Goal: Information Seeking & Learning: Learn about a topic

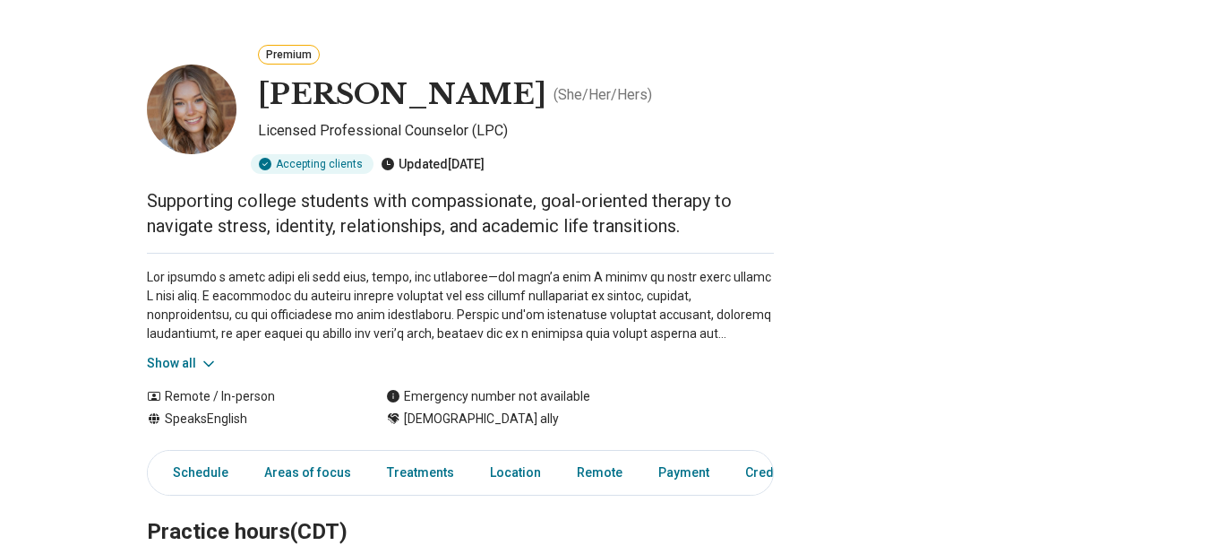
scroll to position [61, 0]
click at [218, 362] on icon at bounding box center [209, 364] width 18 height 18
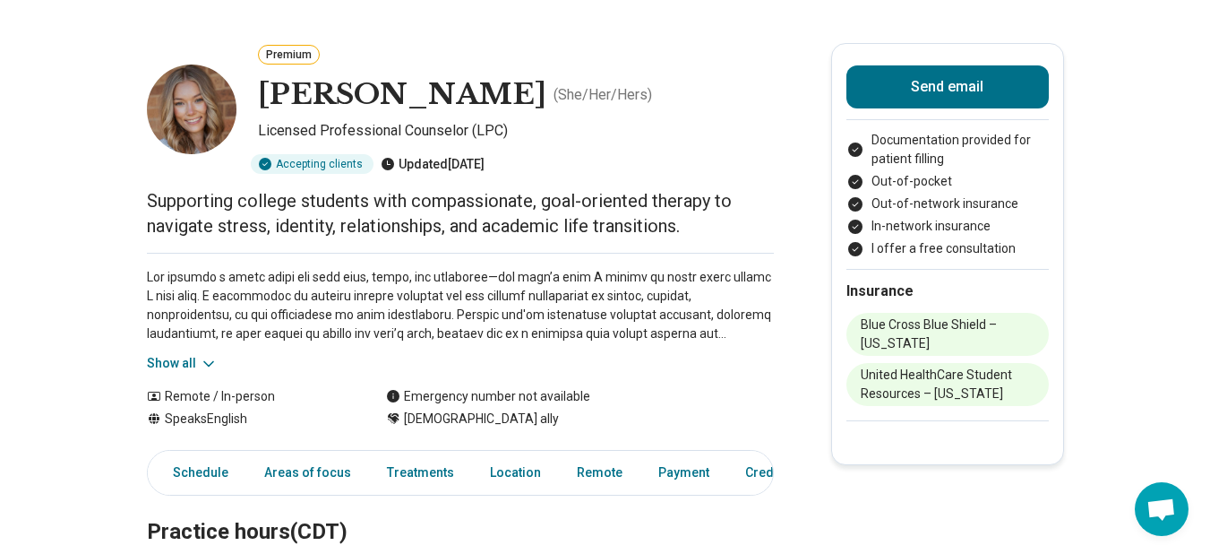
click at [202, 364] on button "Show all" at bounding box center [182, 363] width 71 height 19
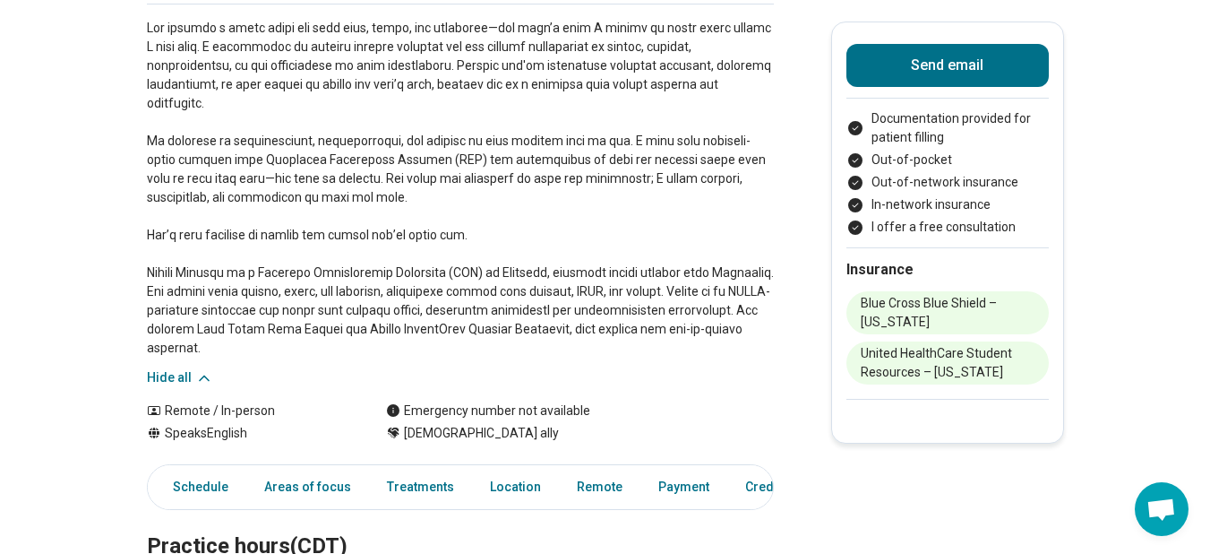
scroll to position [320, 0]
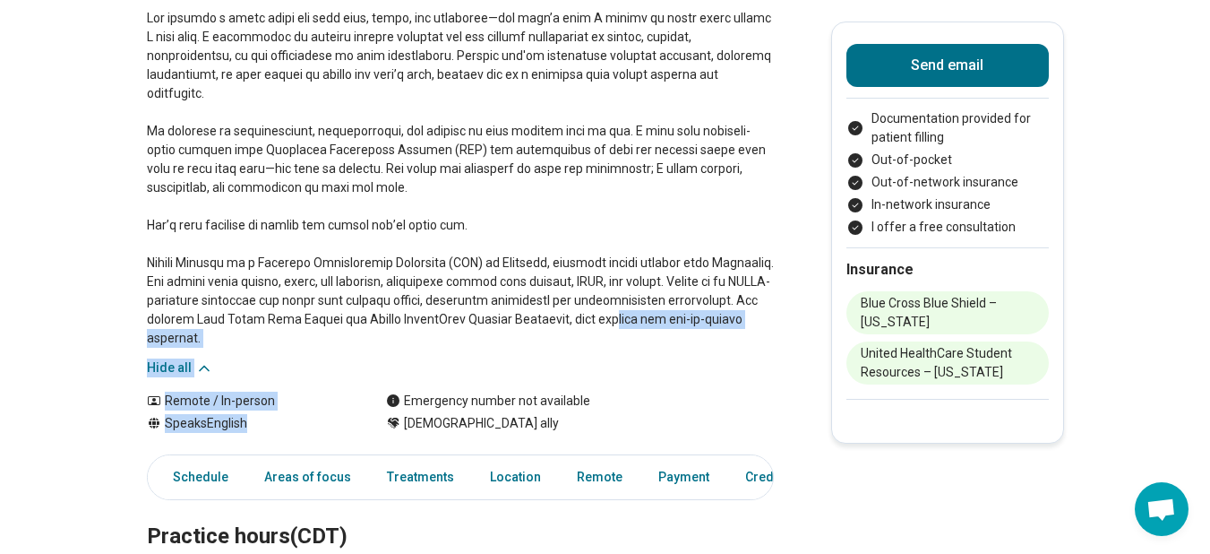
drag, startPoint x: 607, startPoint y: 385, endPoint x: 621, endPoint y: 277, distance: 109.3
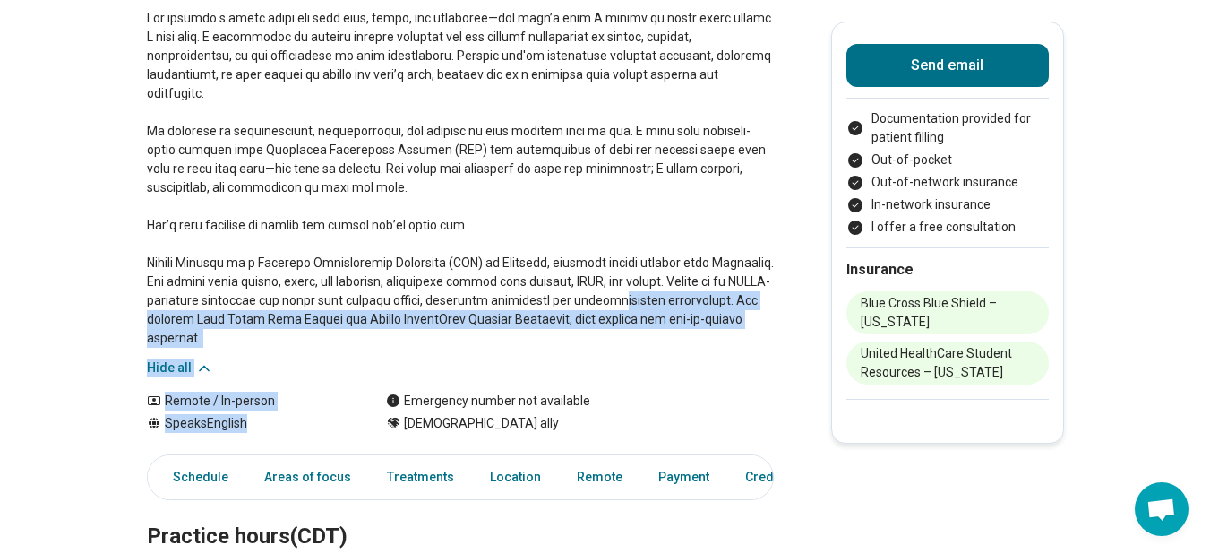
scroll to position [375, 0]
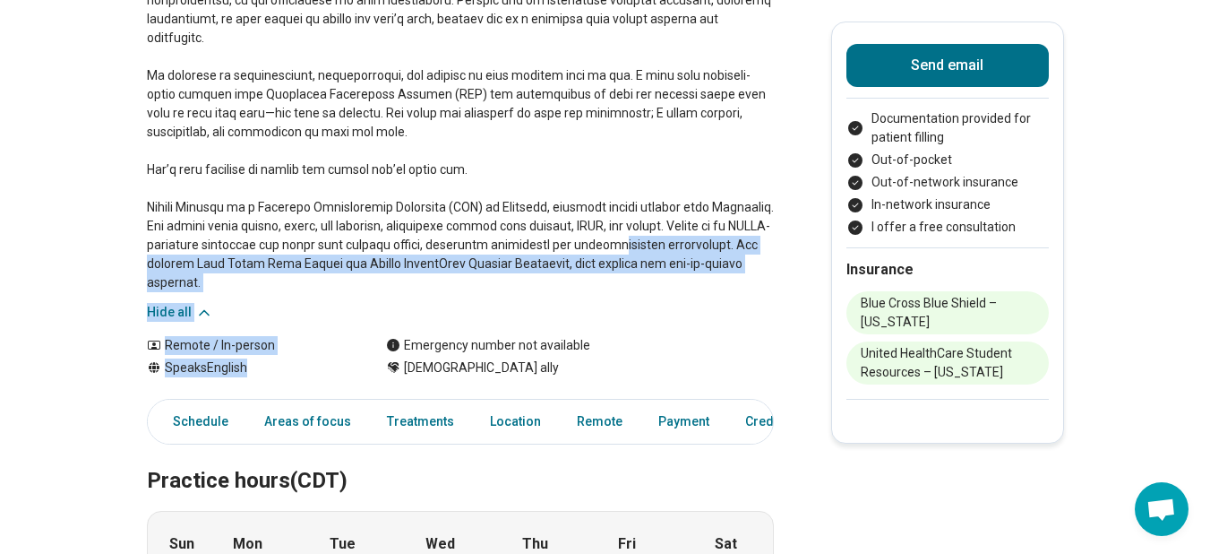
click at [632, 302] on div "Hide all" at bounding box center [460, 129] width 627 height 383
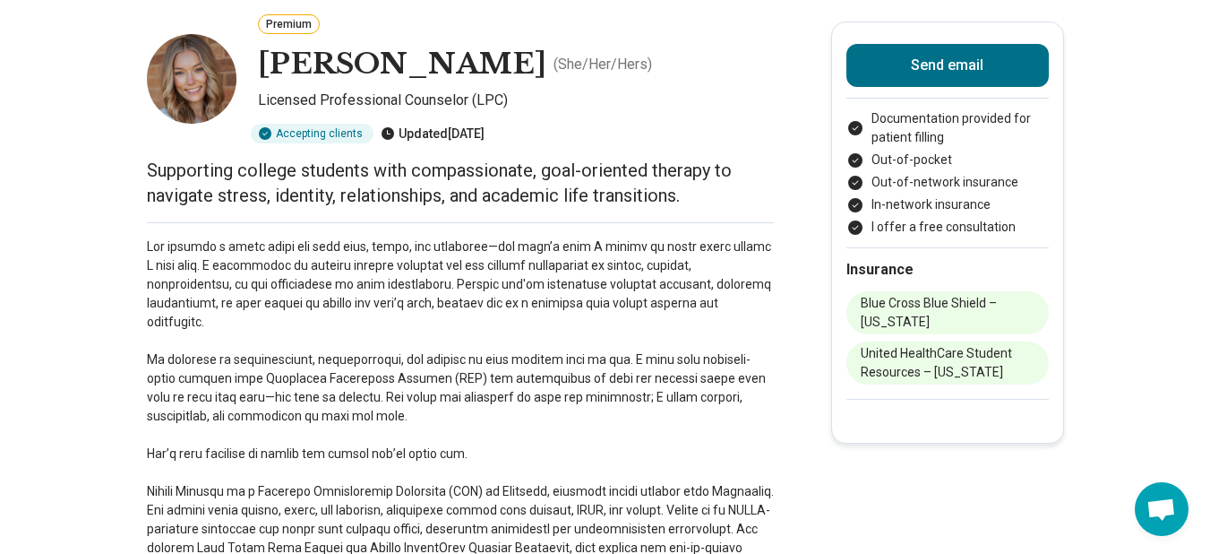
scroll to position [0, 0]
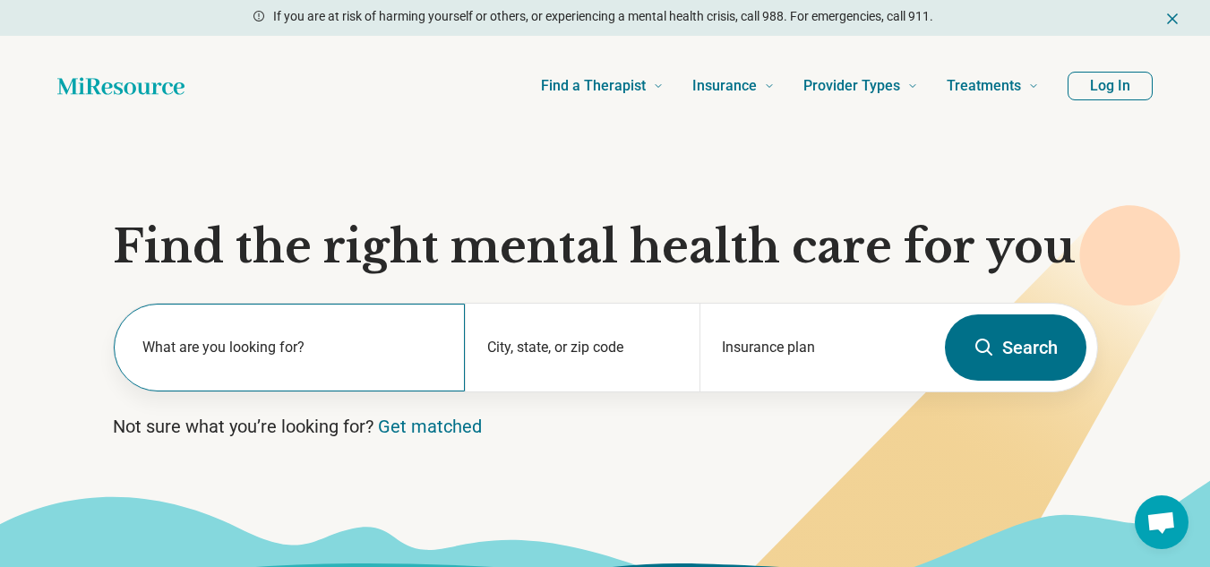
click at [349, 339] on label "What are you looking for?" at bounding box center [293, 348] width 302 height 22
click at [349, 339] on div "What are you looking for?" at bounding box center [290, 348] width 352 height 88
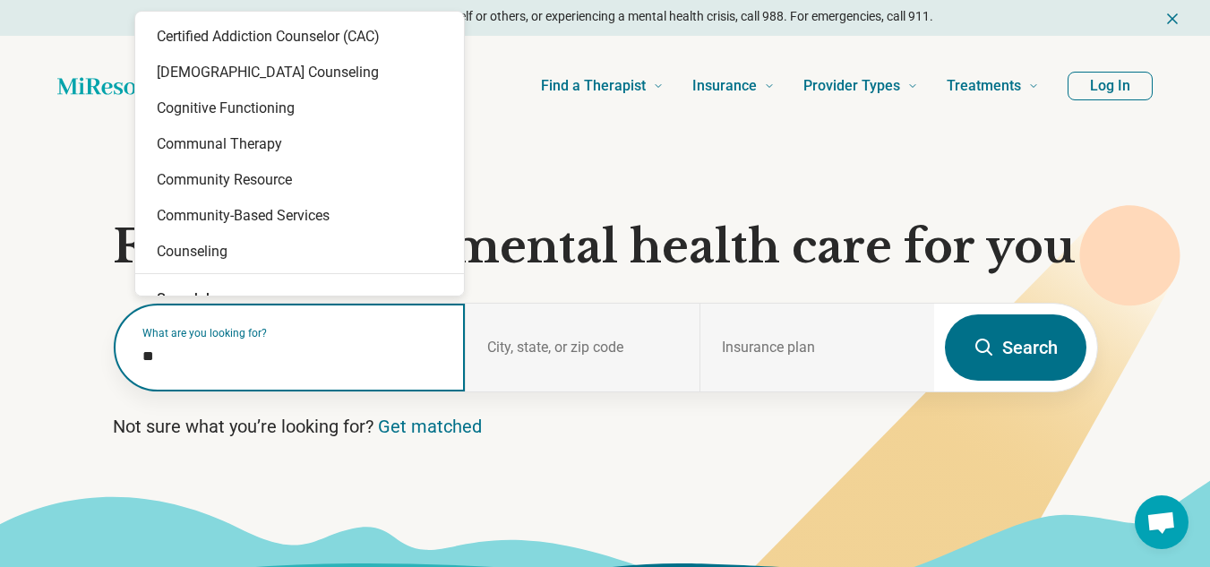
type input "*"
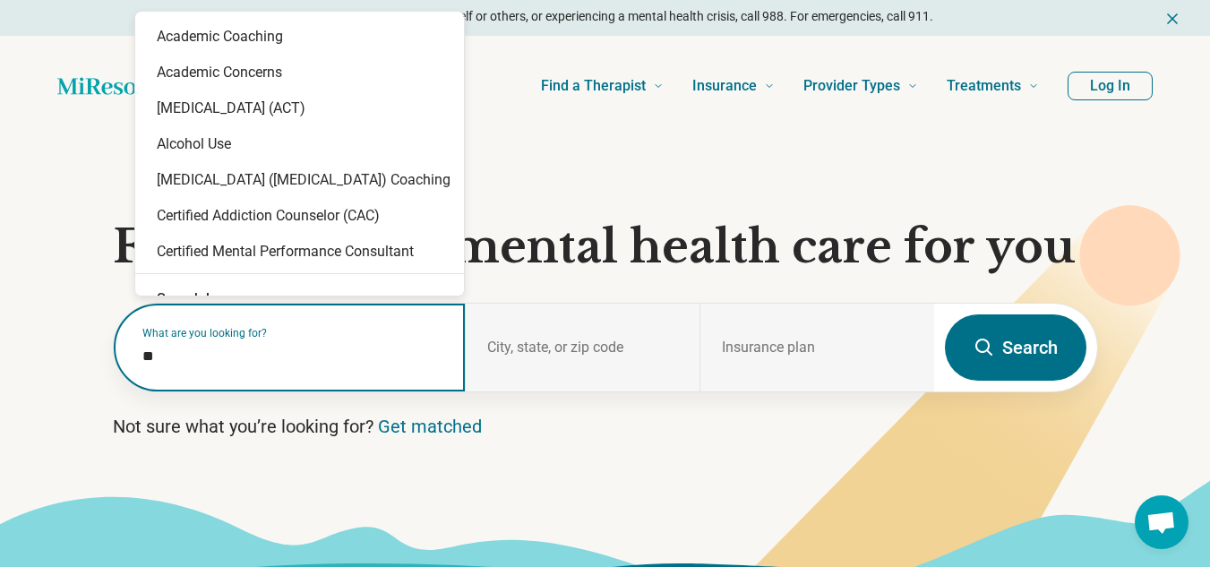
type input "***"
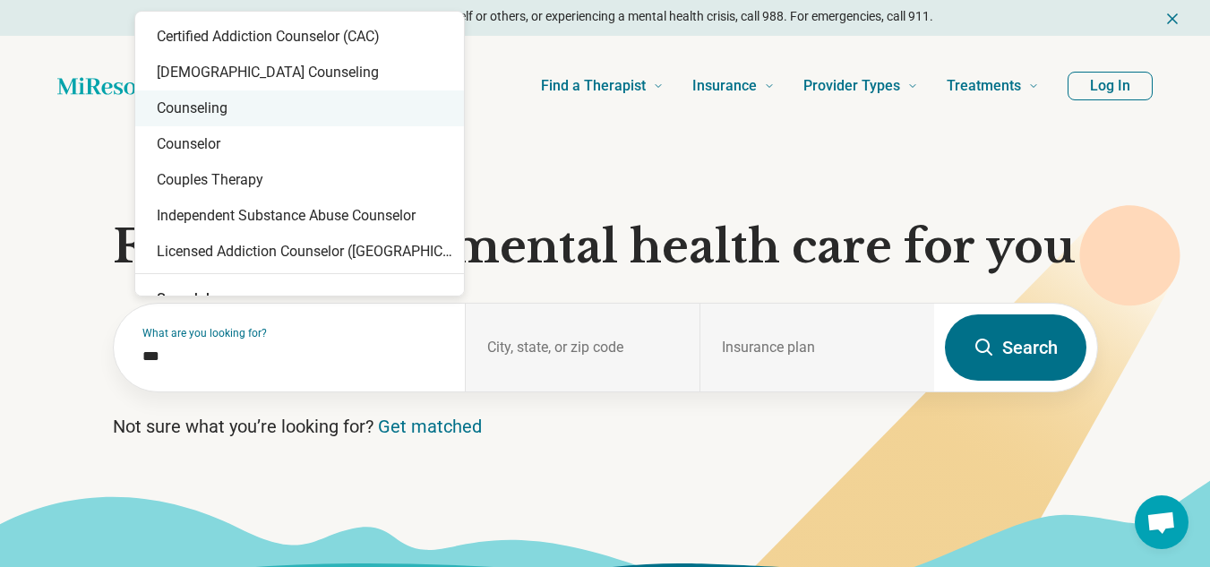
click at [299, 111] on div "Counseling" at bounding box center [299, 108] width 329 height 36
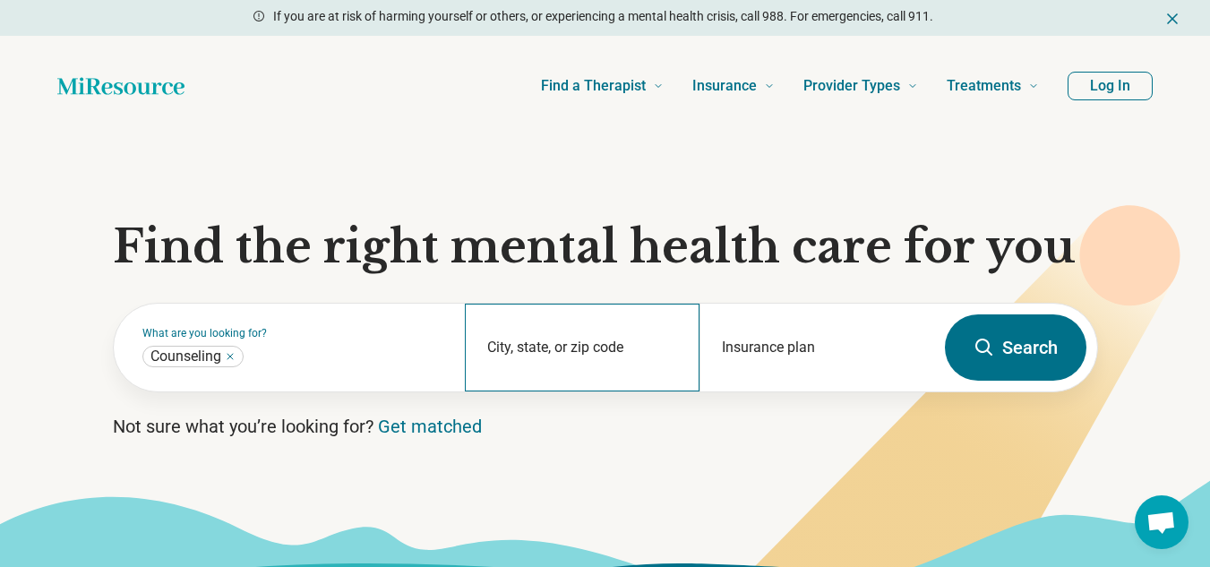
click at [570, 339] on div "City, state, or zip code" at bounding box center [582, 348] width 235 height 88
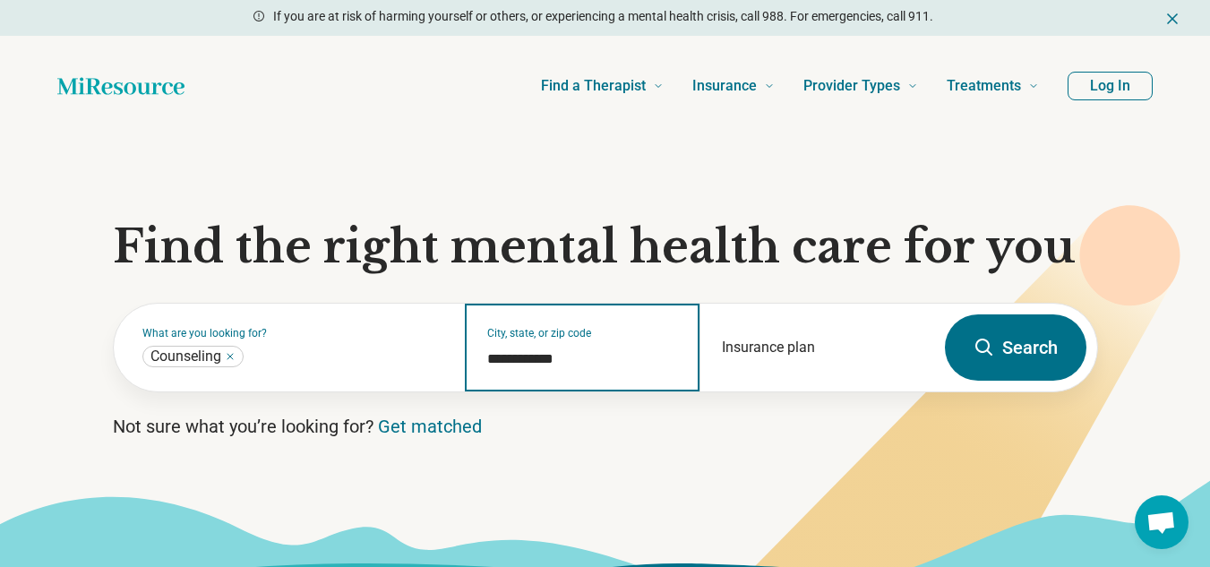
type input "**********"
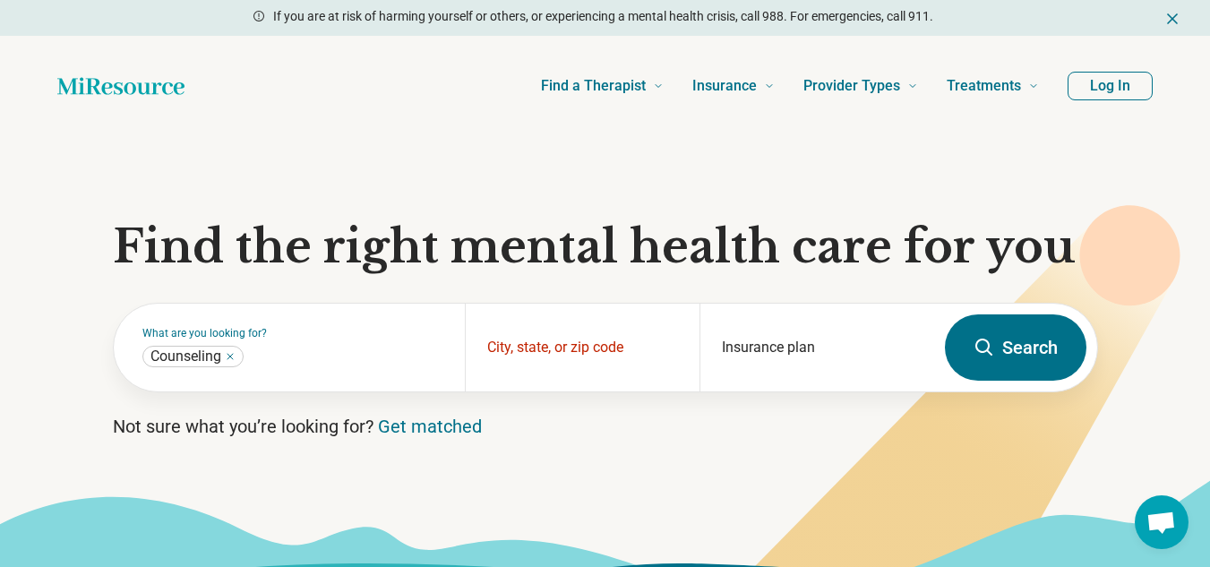
click at [1015, 346] on button "Search" at bounding box center [1016, 347] width 142 height 66
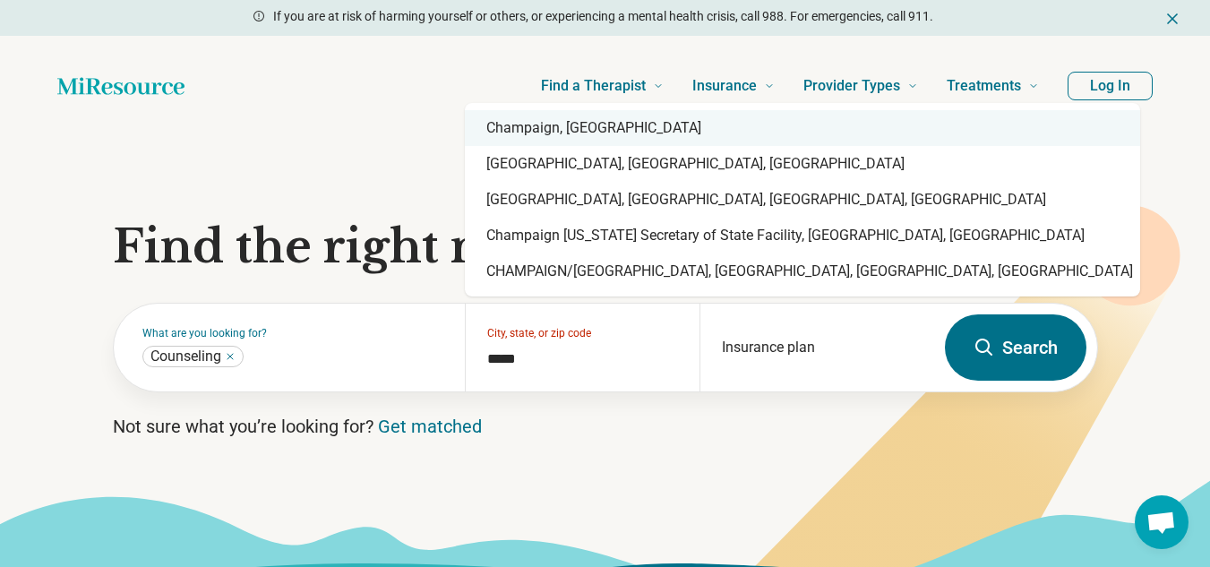
click at [574, 108] on div "[GEOGRAPHIC_DATA], [GEOGRAPHIC_DATA], [GEOGRAPHIC_DATA], [GEOGRAPHIC_DATA], [GE…" at bounding box center [803, 200] width 676 height 194
click at [592, 117] on div "Champaign, [GEOGRAPHIC_DATA]" at bounding box center [803, 128] width 676 height 36
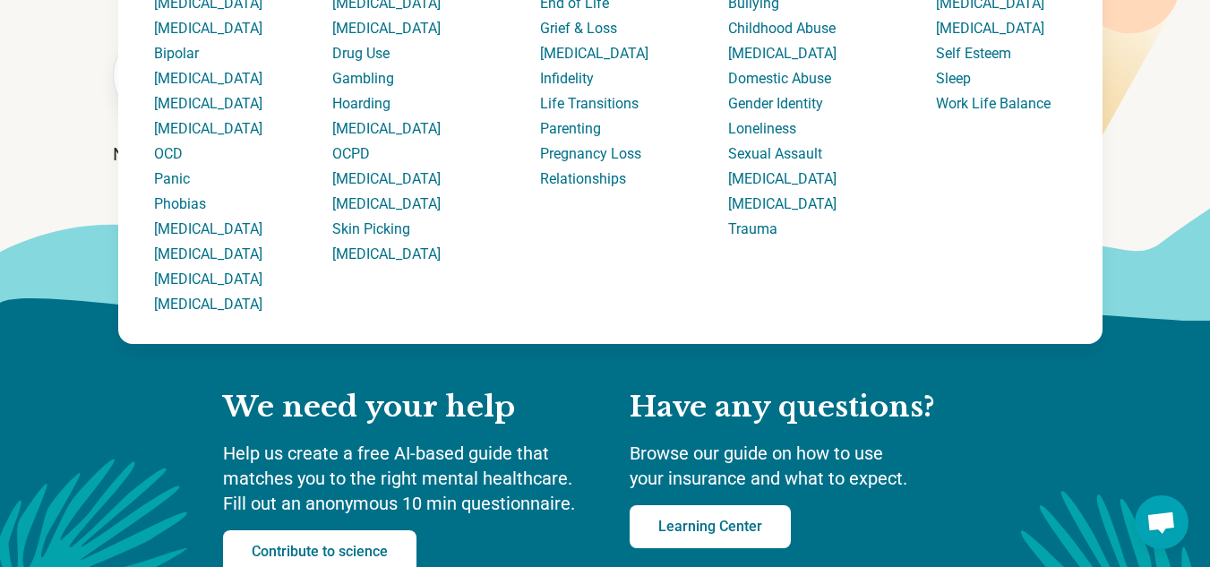
scroll to position [274, 0]
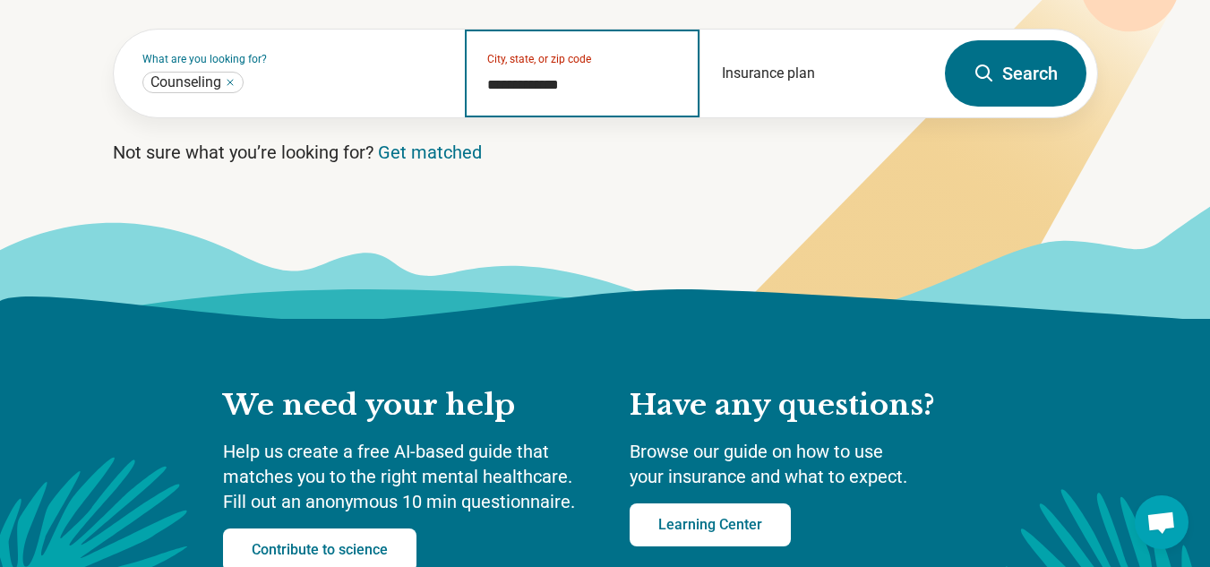
type input "**********"
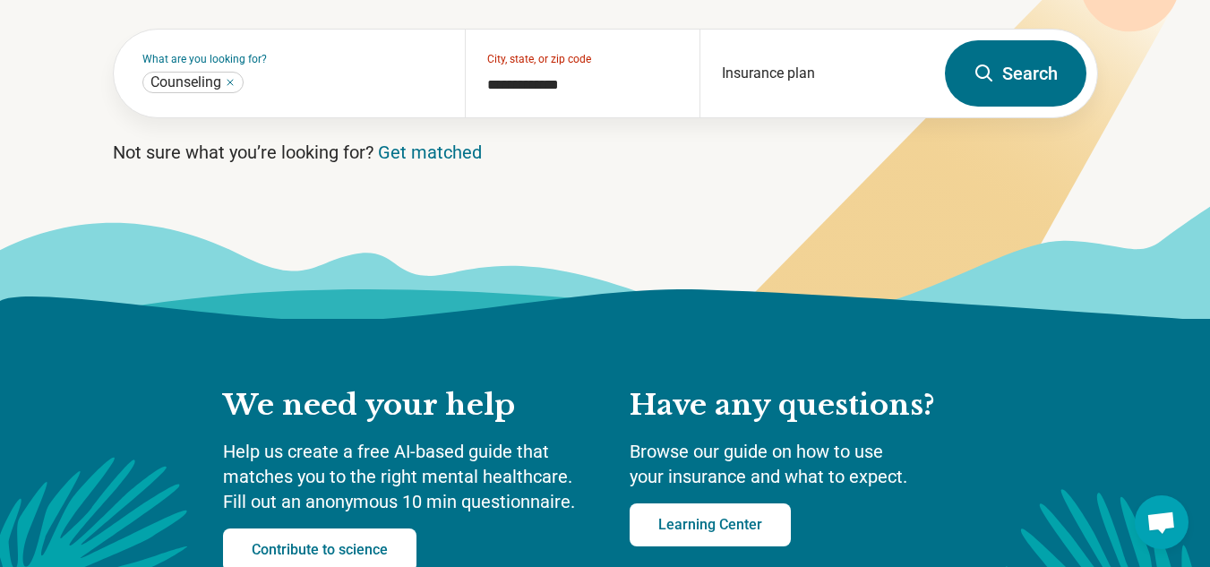
click at [1012, 442] on div "We need your help Help us create a free AI-based guide that matches you to the …" at bounding box center [605, 499] width 1210 height 360
click at [1034, 95] on button "Search" at bounding box center [1016, 73] width 142 height 66
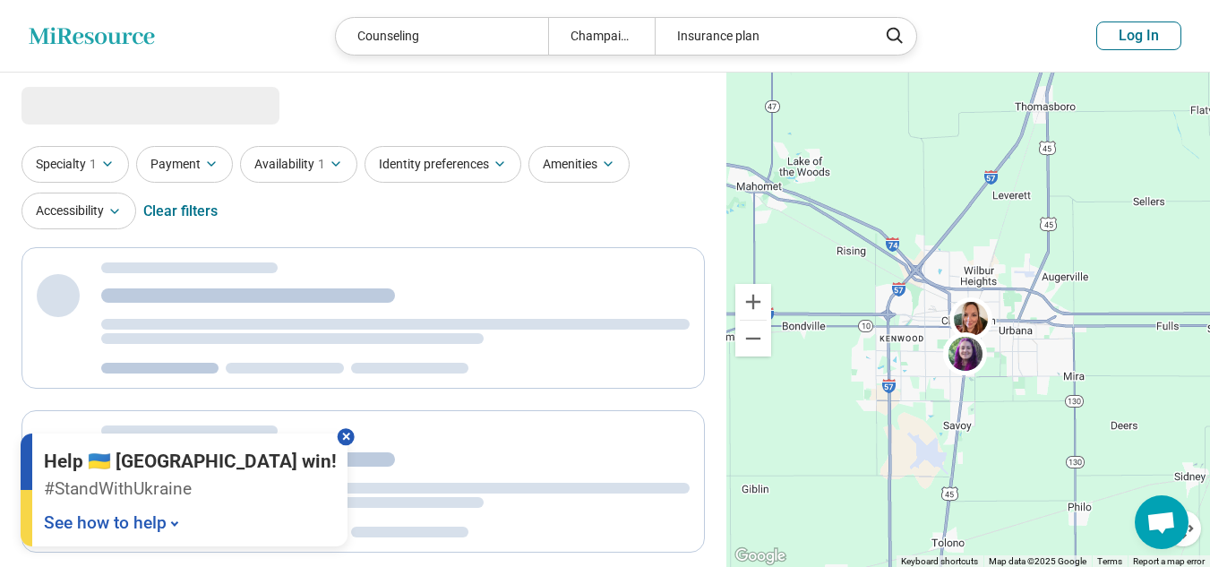
click at [338, 433] on div at bounding box center [346, 436] width 17 height 17
select select "***"
